Goal: Information Seeking & Learning: Learn about a topic

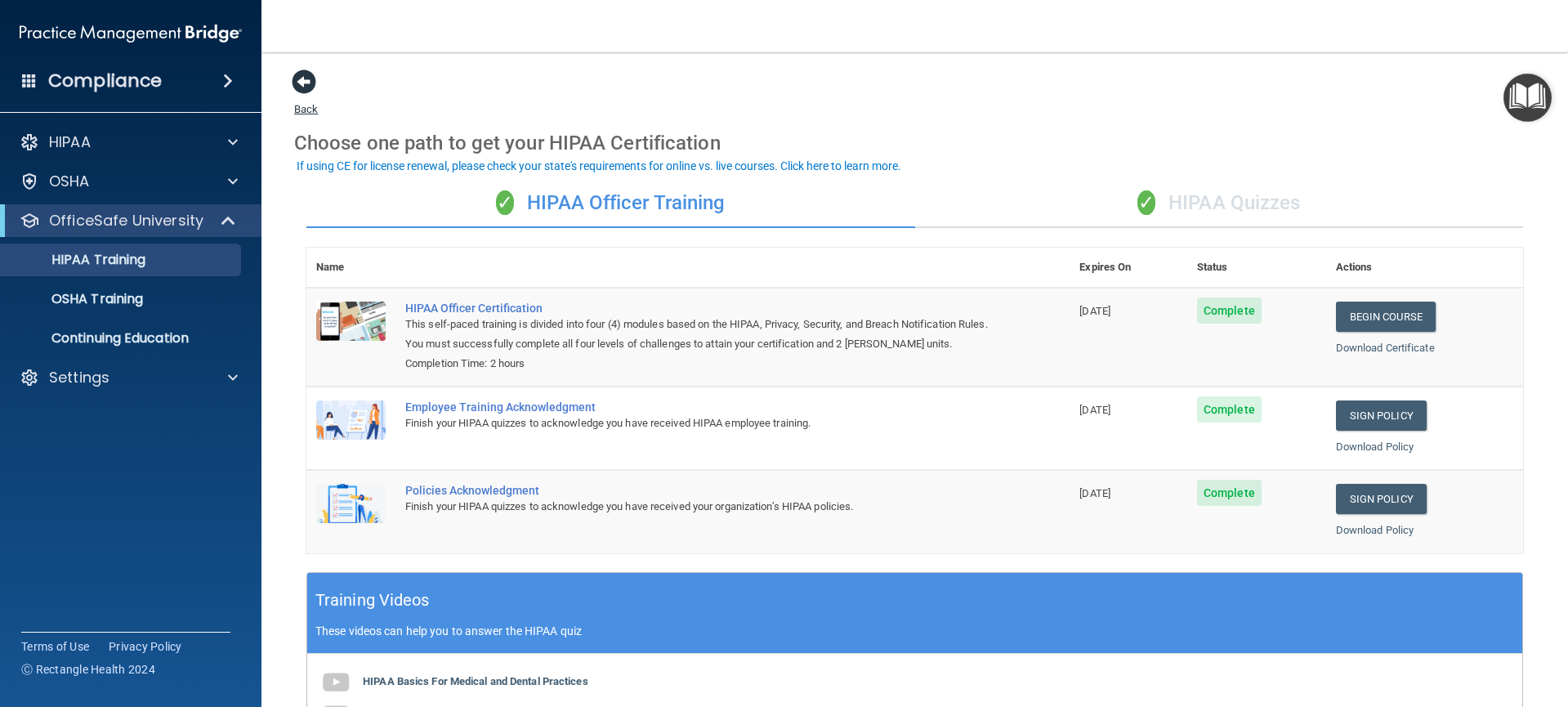
click at [309, 85] on span at bounding box center [303, 81] width 24 height 24
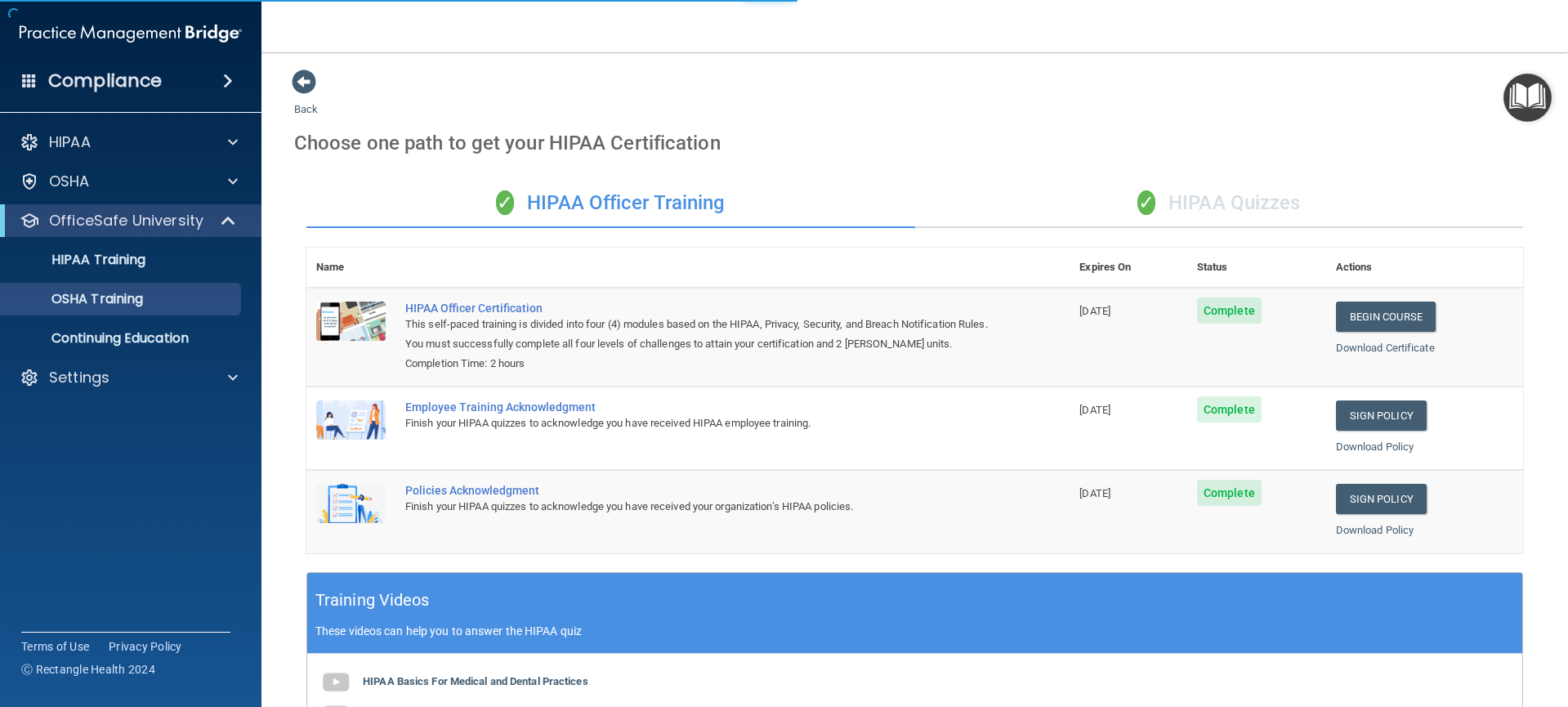
click at [1531, 91] on img "Open Resource Center" at bounding box center [1527, 97] width 48 height 48
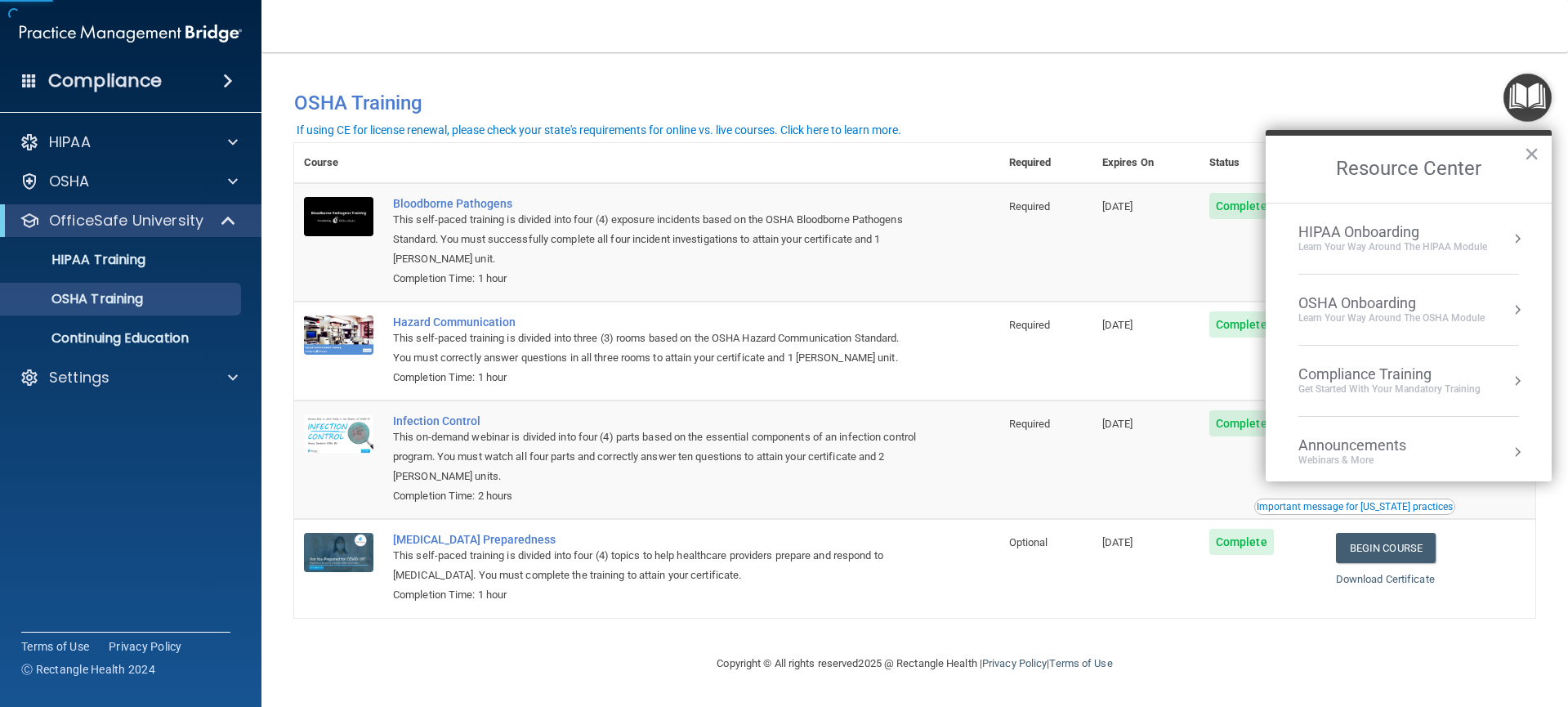
click at [1509, 308] on button "Resource Center" at bounding box center [1517, 309] width 16 height 16
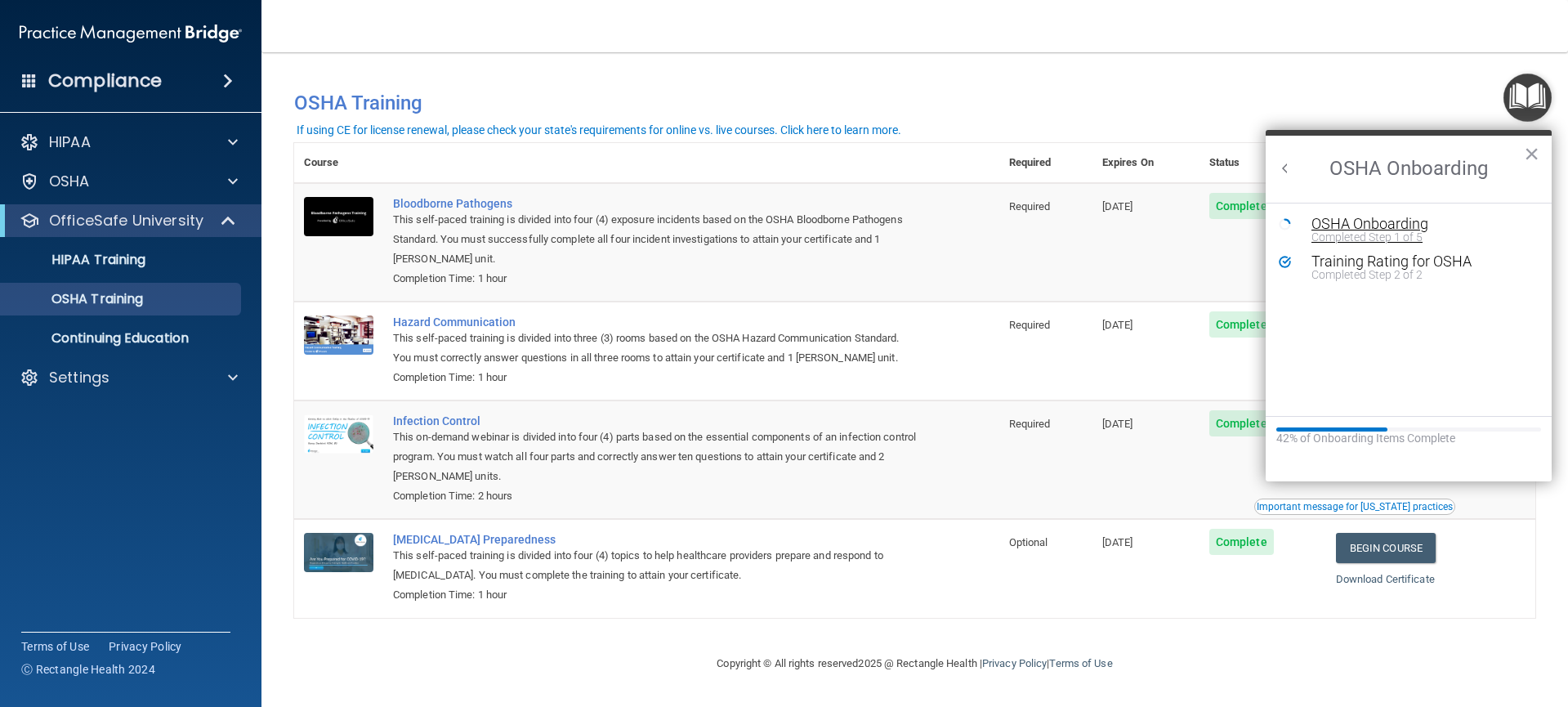
click at [1370, 231] on div "Completed Step 1 of 5" at bounding box center [1421, 236] width 219 height 12
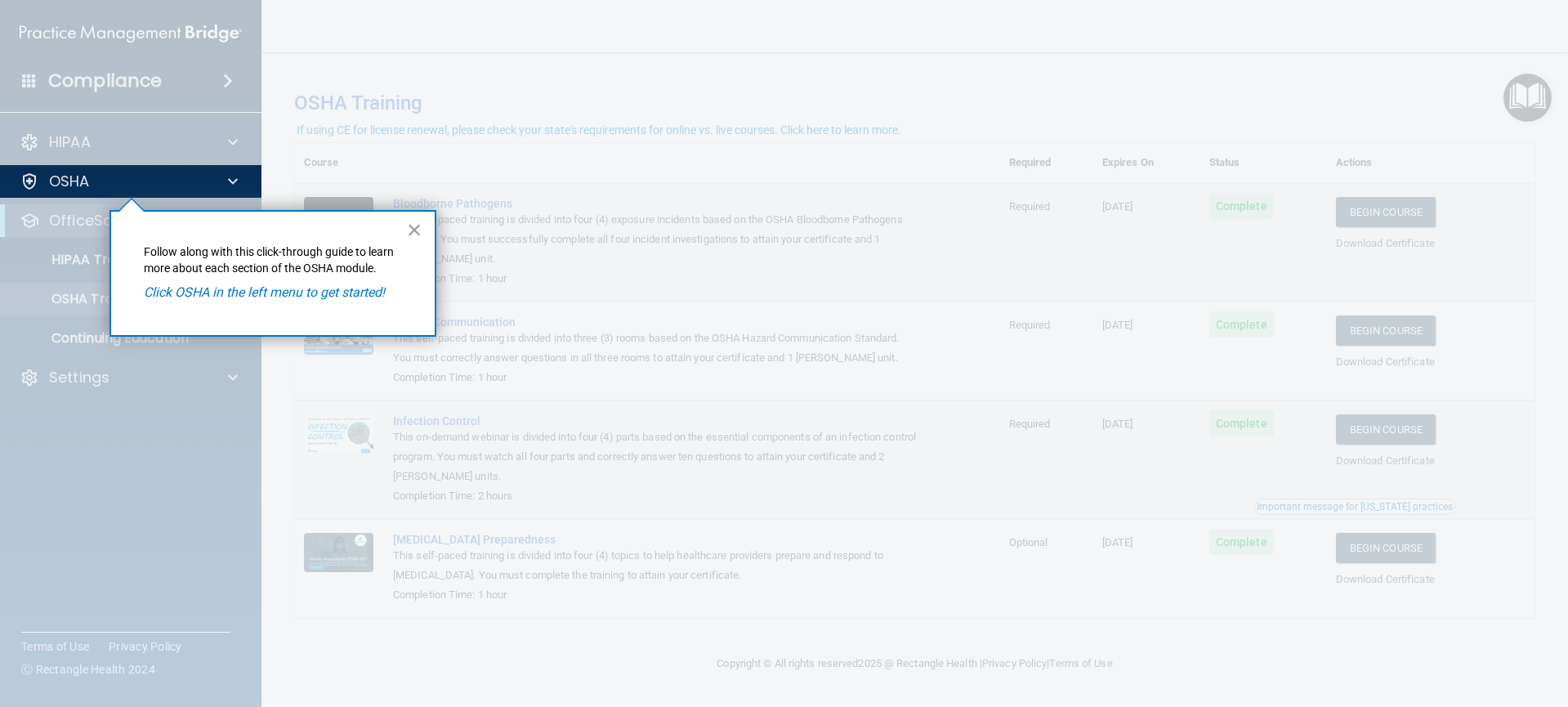
drag, startPoint x: 219, startPoint y: 298, endPoint x: 139, endPoint y: 246, distance: 95.4
click at [216, 297] on em "Click OSHA in the left menu to get started!" at bounding box center [263, 291] width 241 height 15
click at [94, 173] on div "OSHA" at bounding box center [108, 181] width 203 height 20
click at [413, 233] on button "×" at bounding box center [414, 229] width 15 height 26
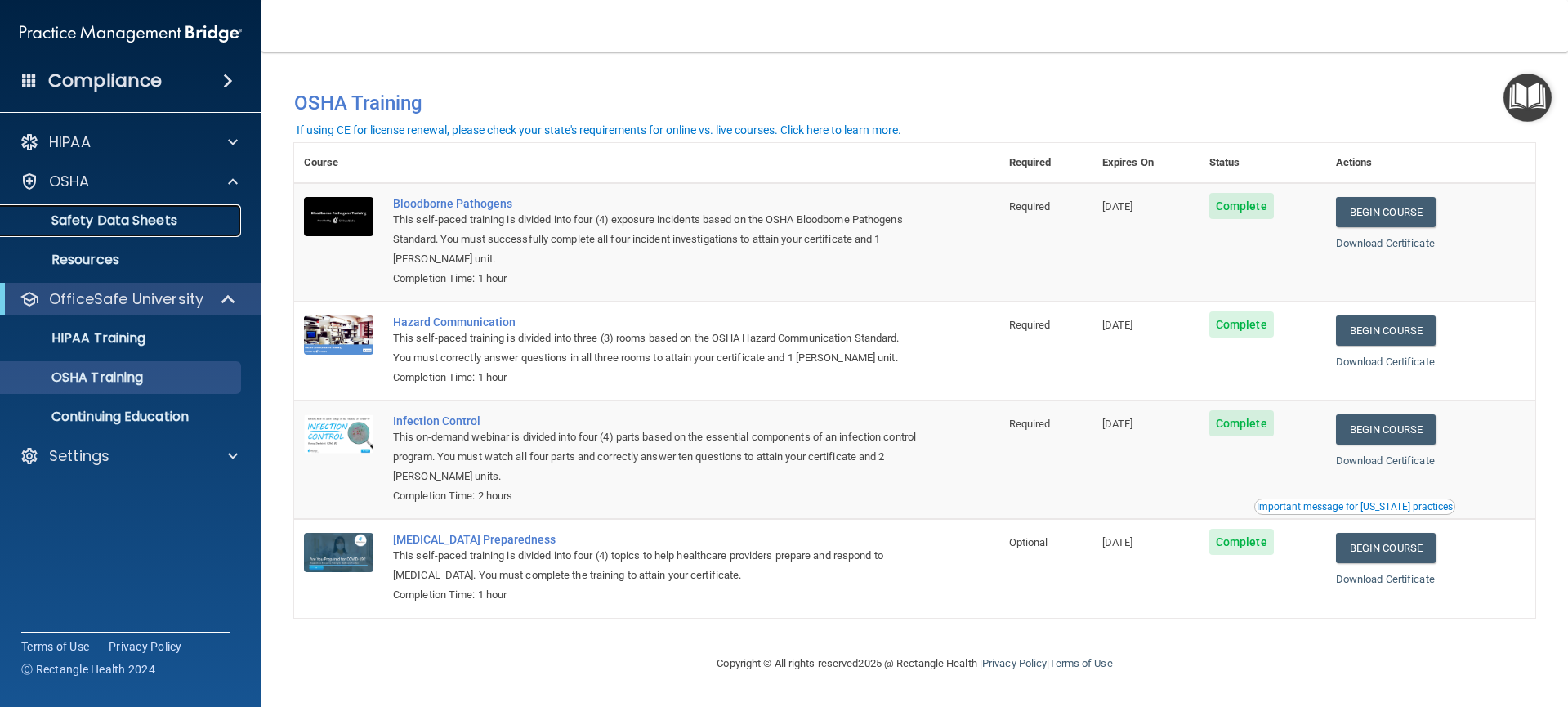
click at [122, 225] on p "Safety Data Sheets" at bounding box center [122, 221] width 223 height 16
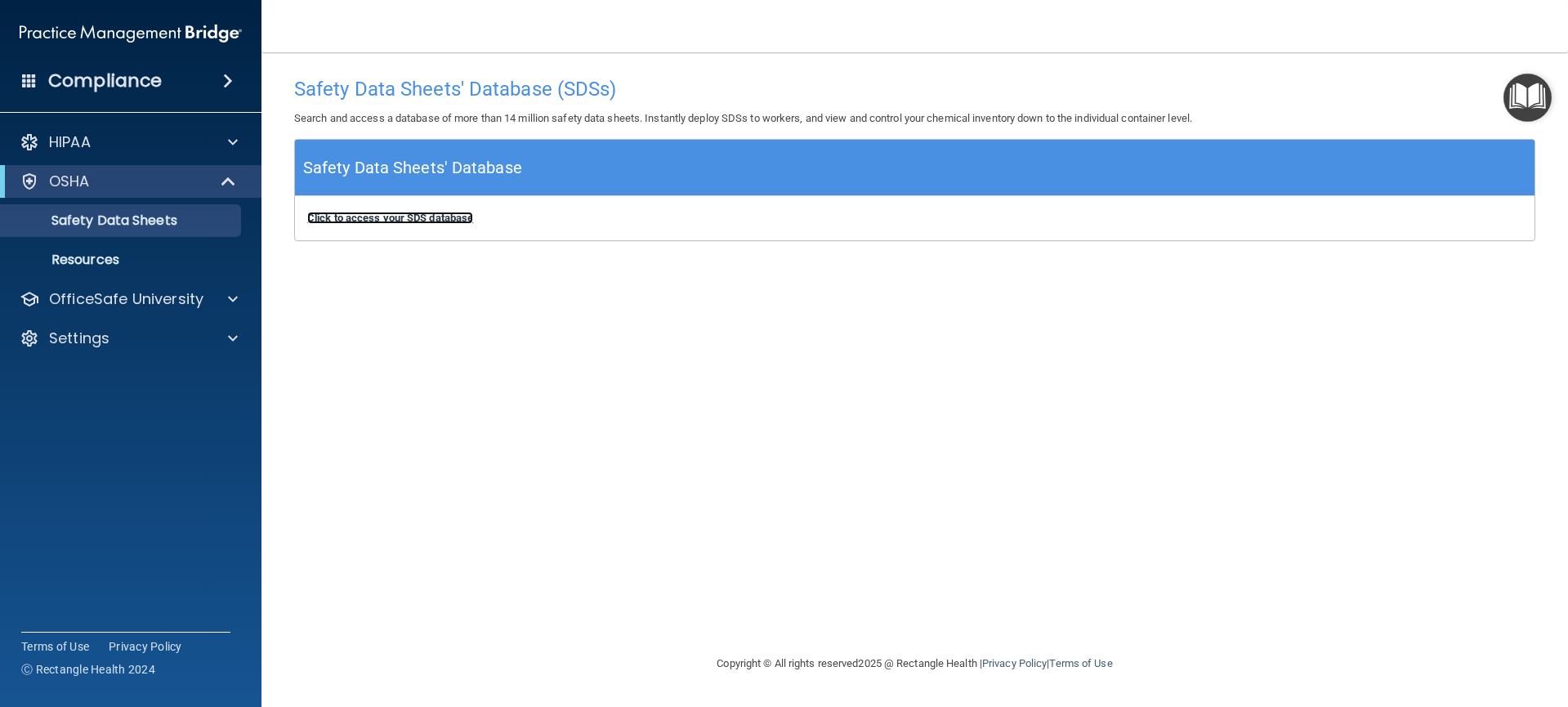
click at [365, 221] on b "Click to access your SDS database" at bounding box center [391, 218] width 166 height 13
click at [115, 272] on link "Resources" at bounding box center [112, 260] width 257 height 32
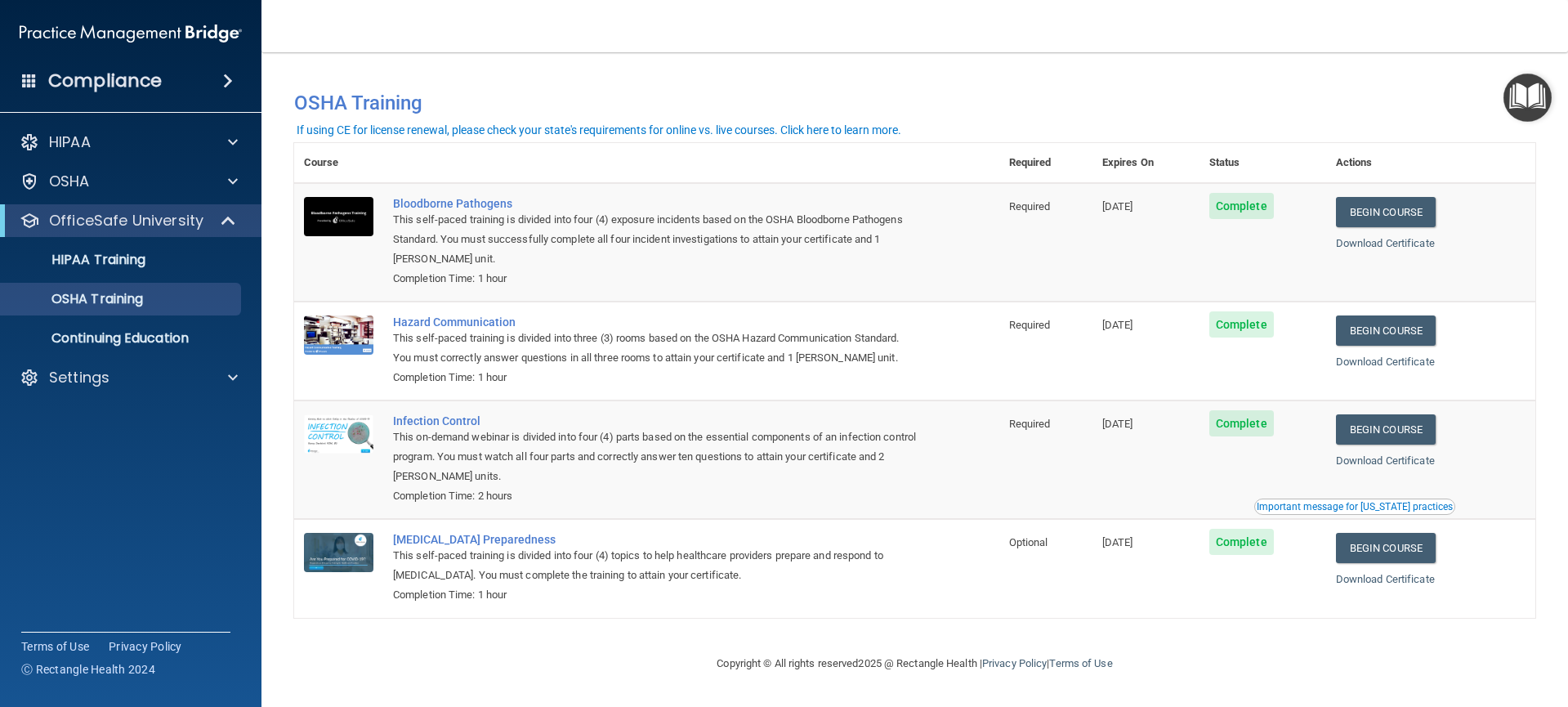
click at [817, 127] on div "If using CE for license renewal, please check your state's requirements for onl…" at bounding box center [599, 130] width 604 height 12
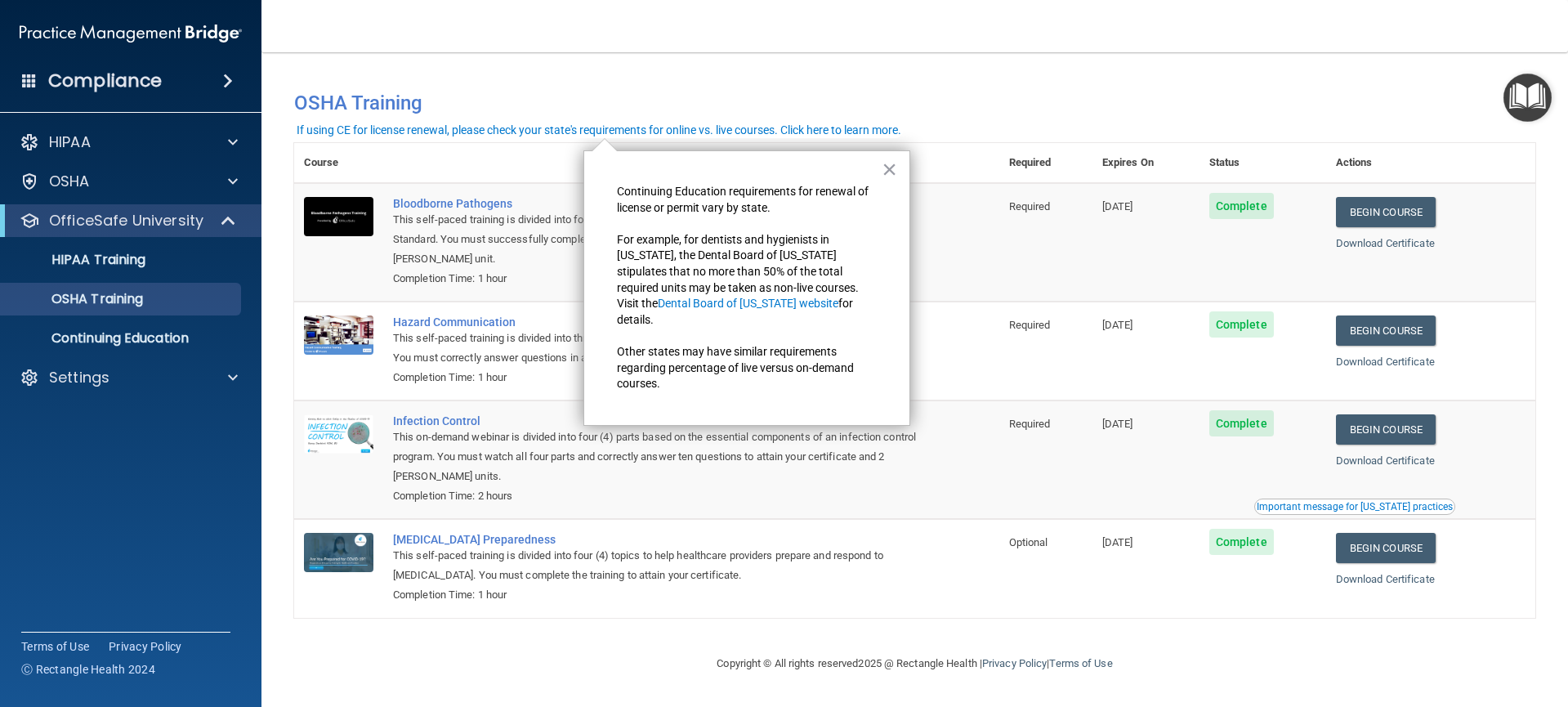
click at [552, 133] on div "If using CE for license renewal, please check your state's requirements for onl…" at bounding box center [599, 130] width 604 height 12
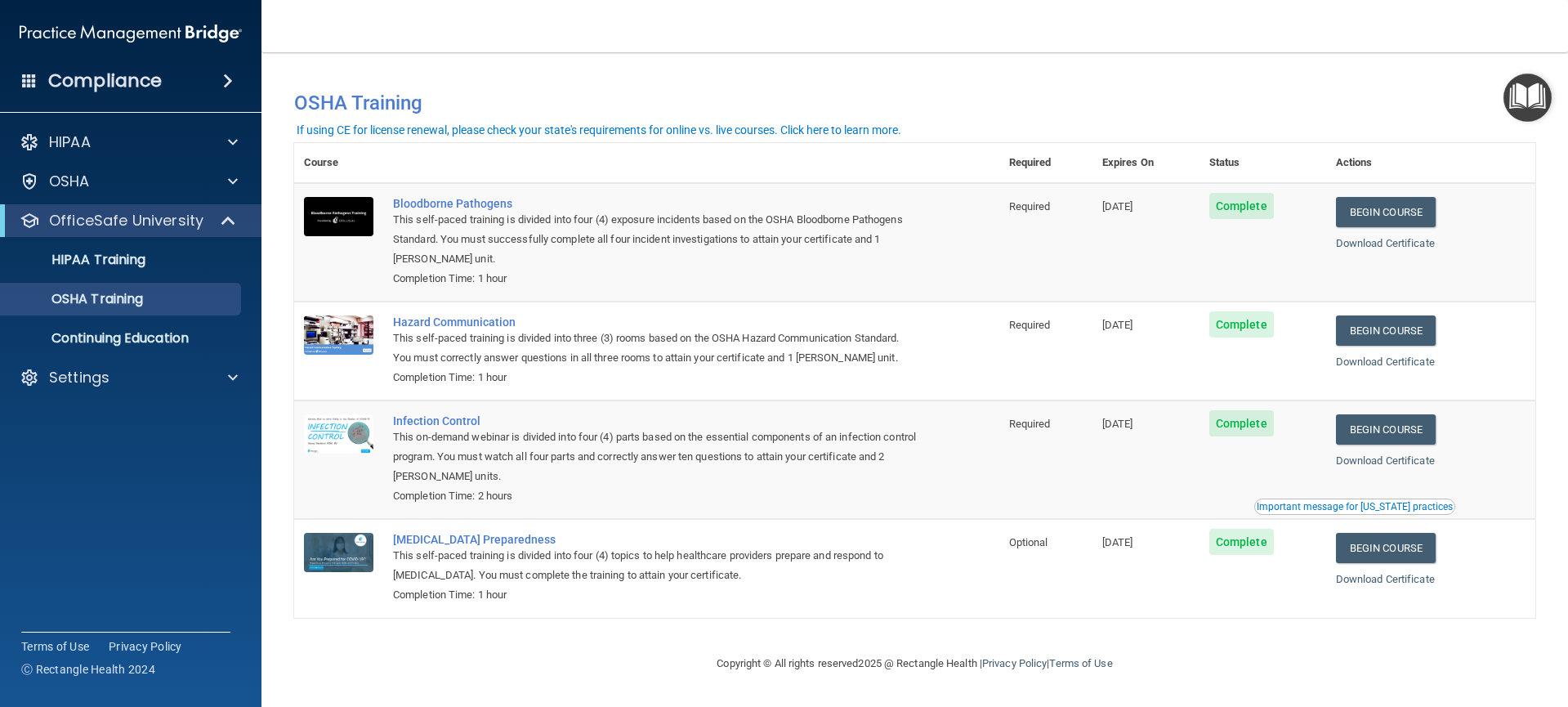
click at [552, 133] on div "If using CE for license renewal, please check your state's requirements for onl…" at bounding box center [599, 130] width 604 height 12
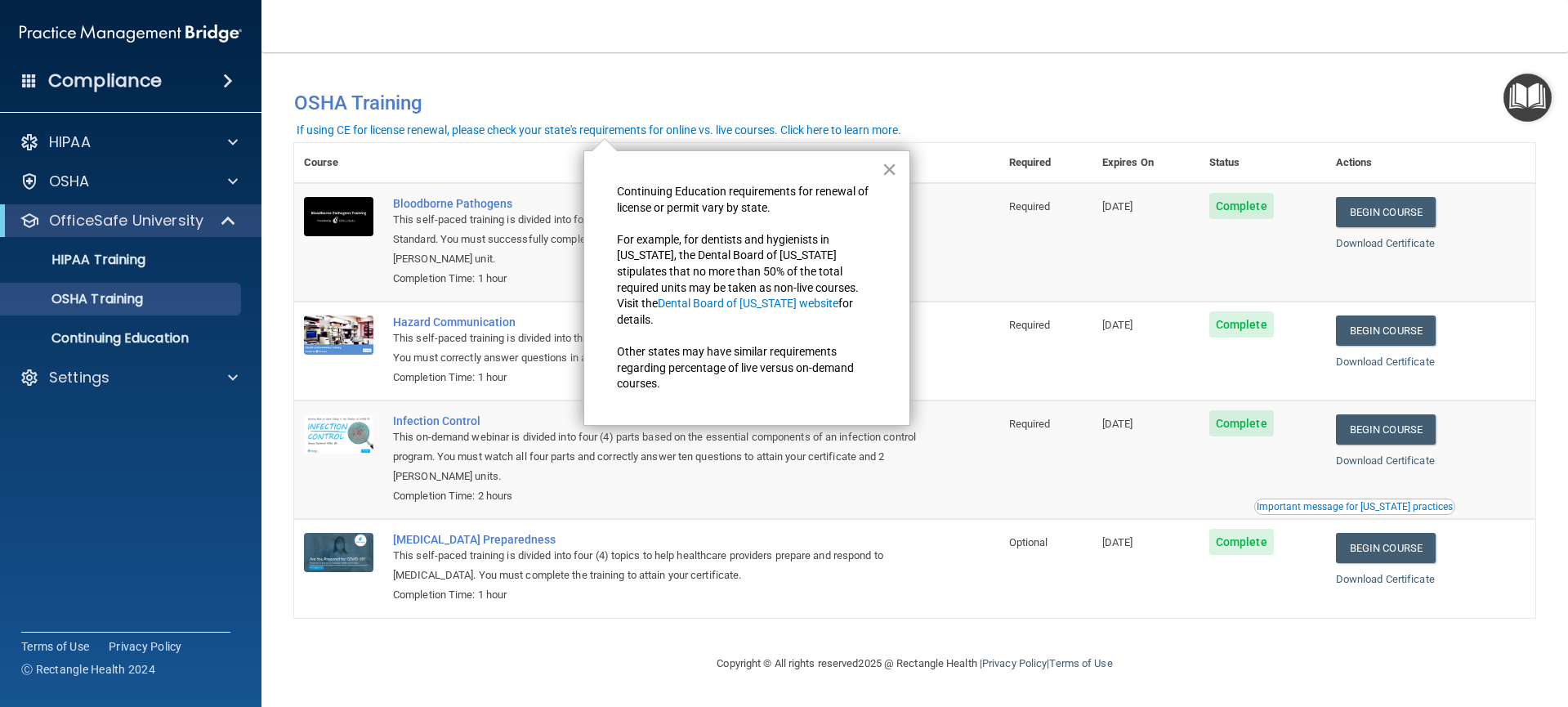
click at [885, 175] on button "×" at bounding box center [890, 169] width 15 height 26
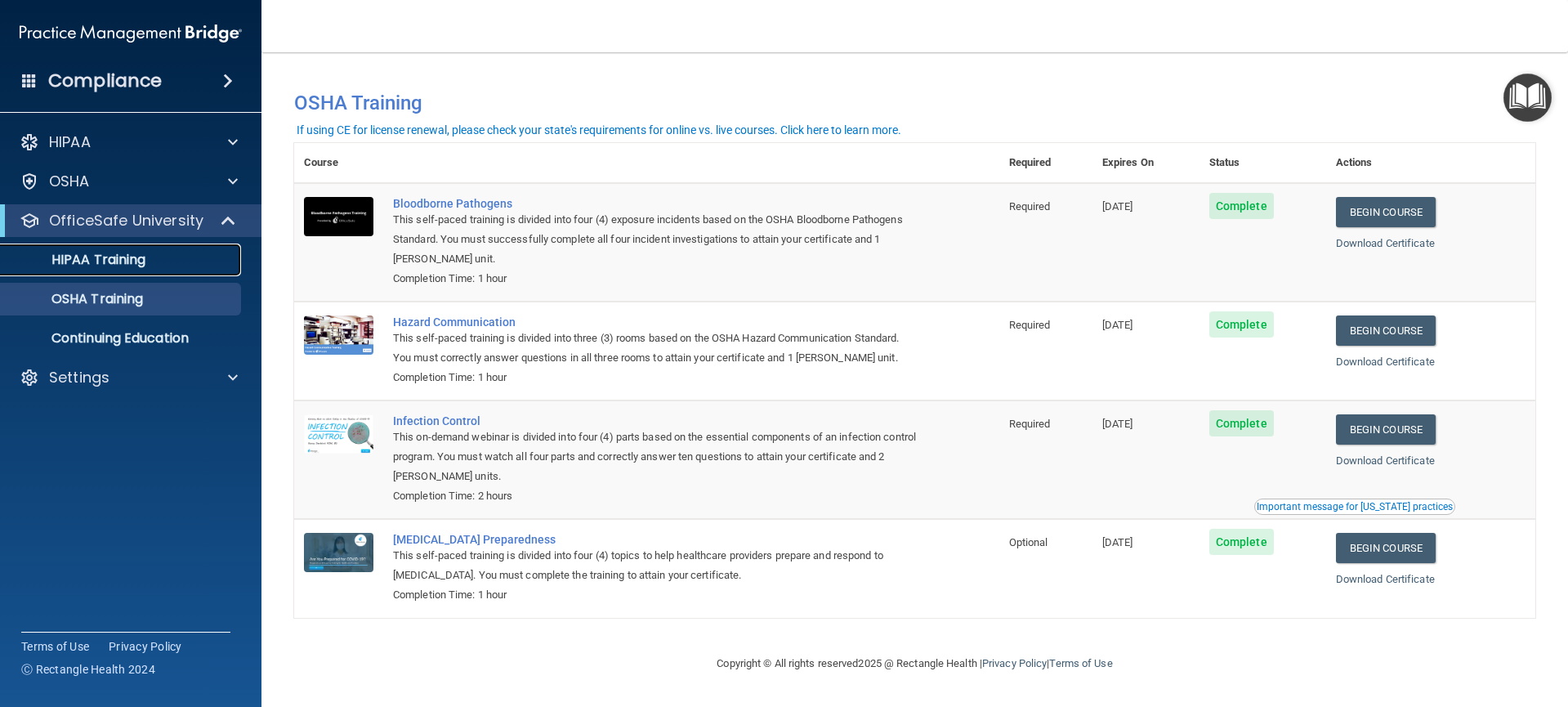
click at [67, 265] on p "HIPAA Training" at bounding box center [78, 260] width 134 height 16
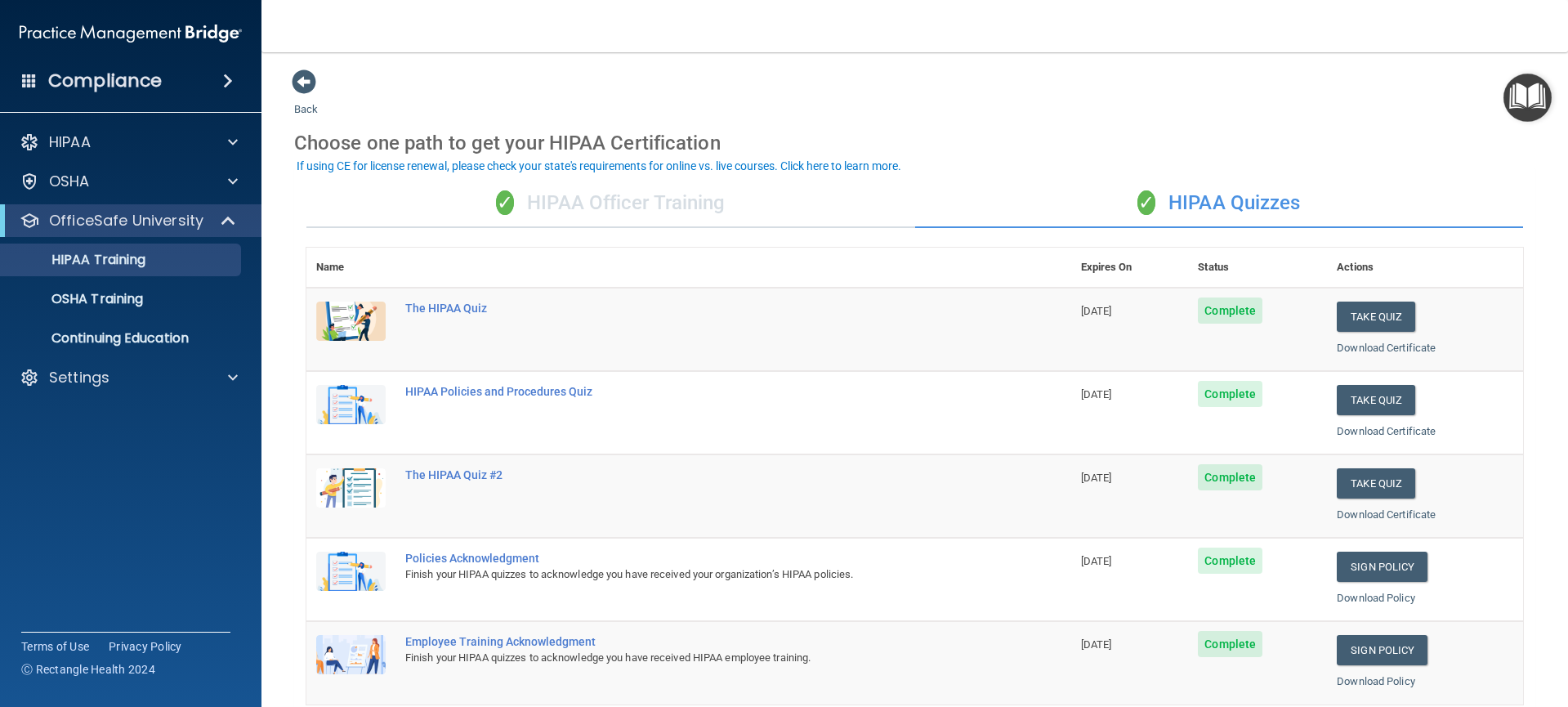
click at [700, 197] on div "✓ HIPAA Officer Training" at bounding box center [611, 203] width 609 height 49
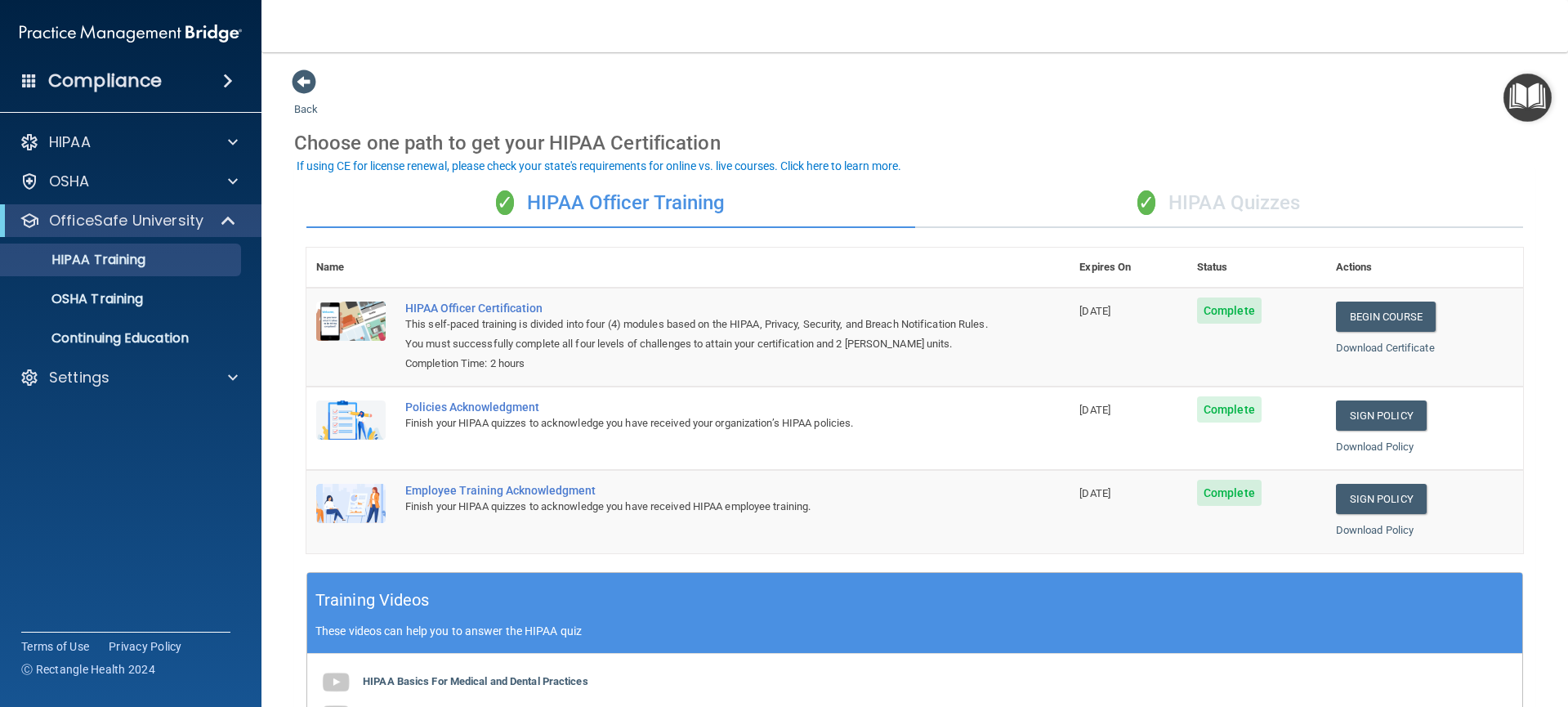
click at [1239, 193] on div "✓ HIPAA Quizzes" at bounding box center [1220, 203] width 609 height 49
